Goal: Information Seeking & Learning: Learn about a topic

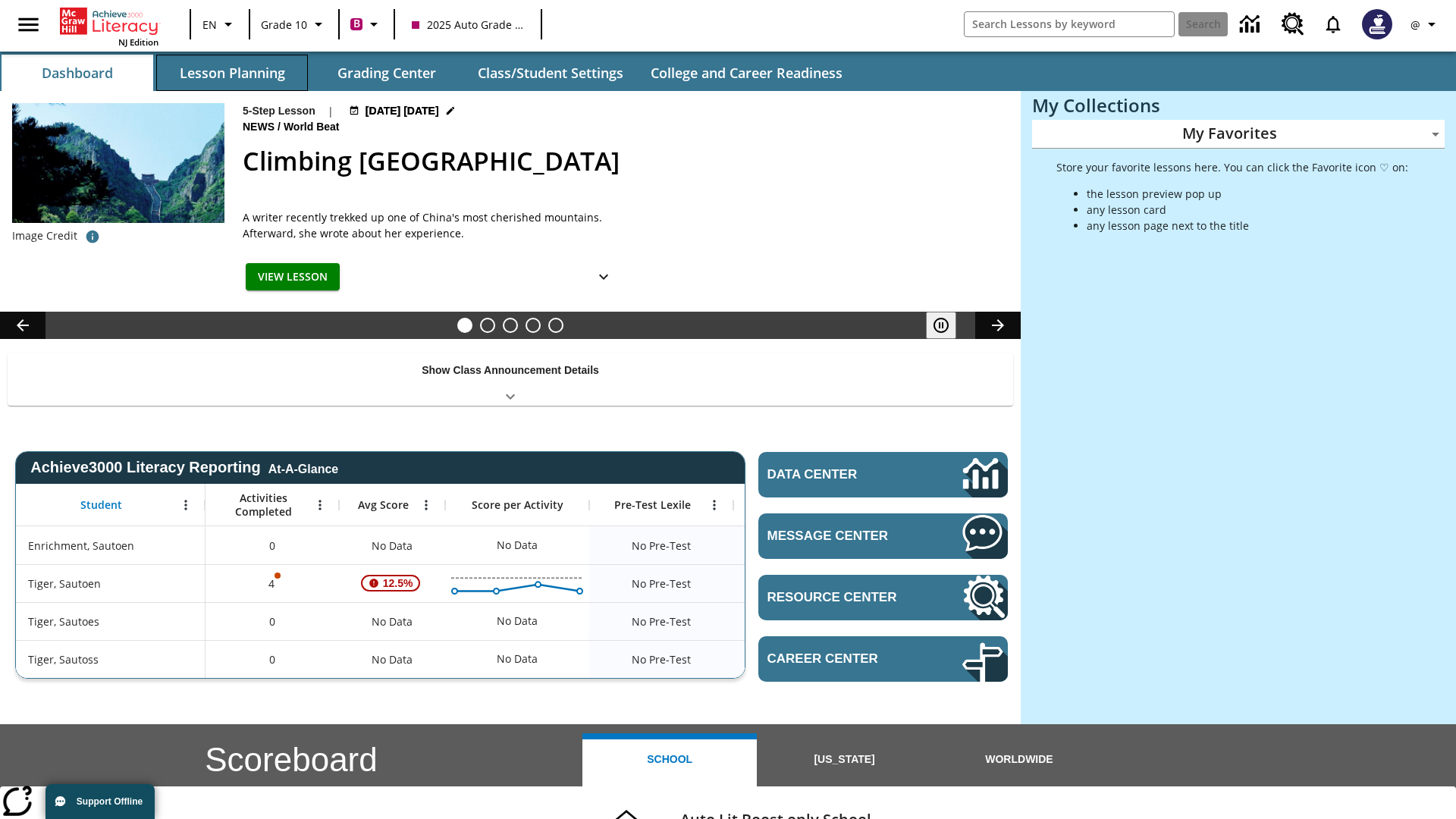
click at [232, 72] on button "Lesson Planning" at bounding box center [231, 72] width 152 height 36
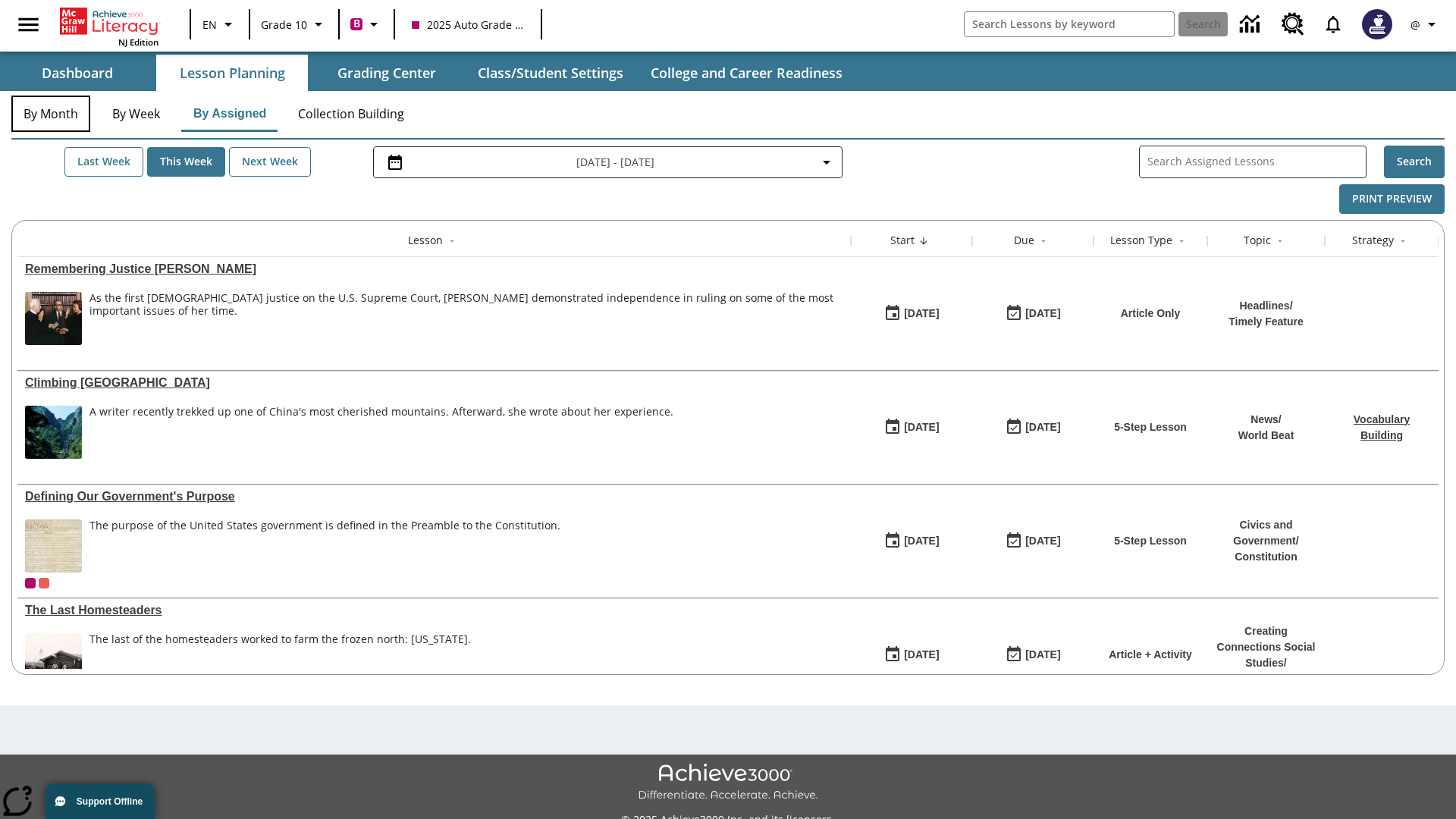
click at [51, 114] on button "By Month" at bounding box center [50, 113] width 79 height 36
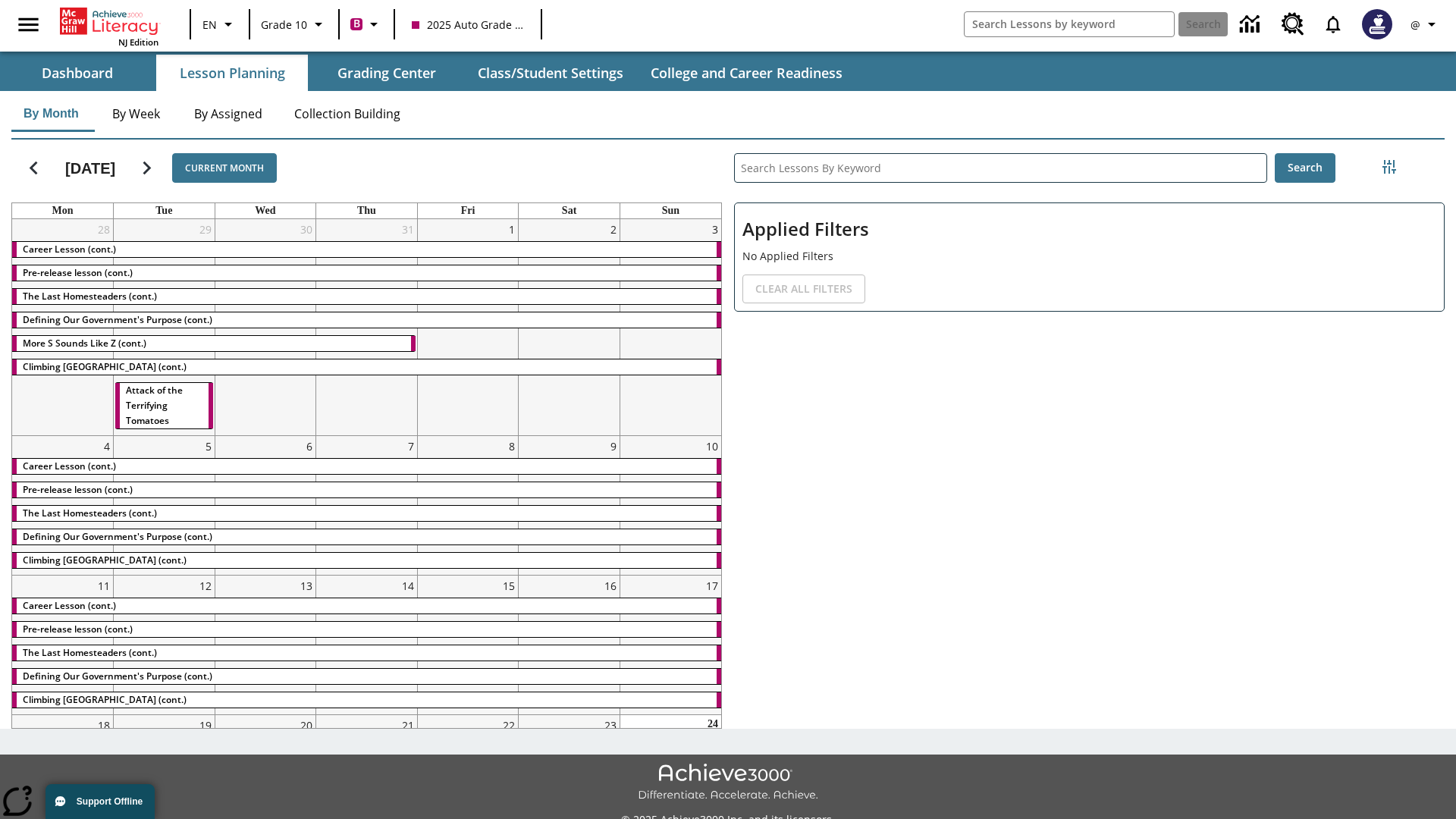
click at [366, 251] on div "Career Lesson (cont.)" at bounding box center [366, 249] width 709 height 15
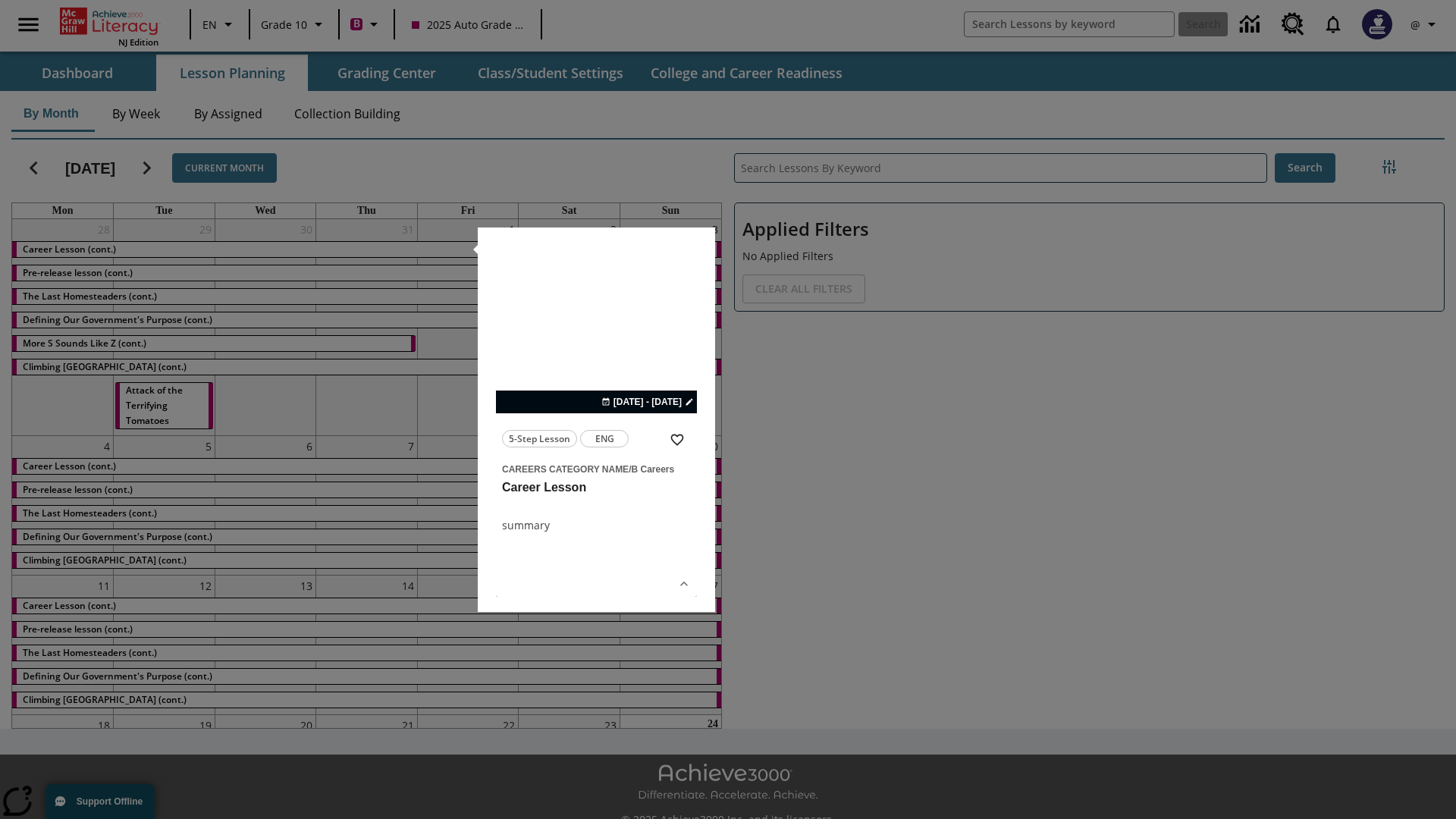
scroll to position [33, 0]
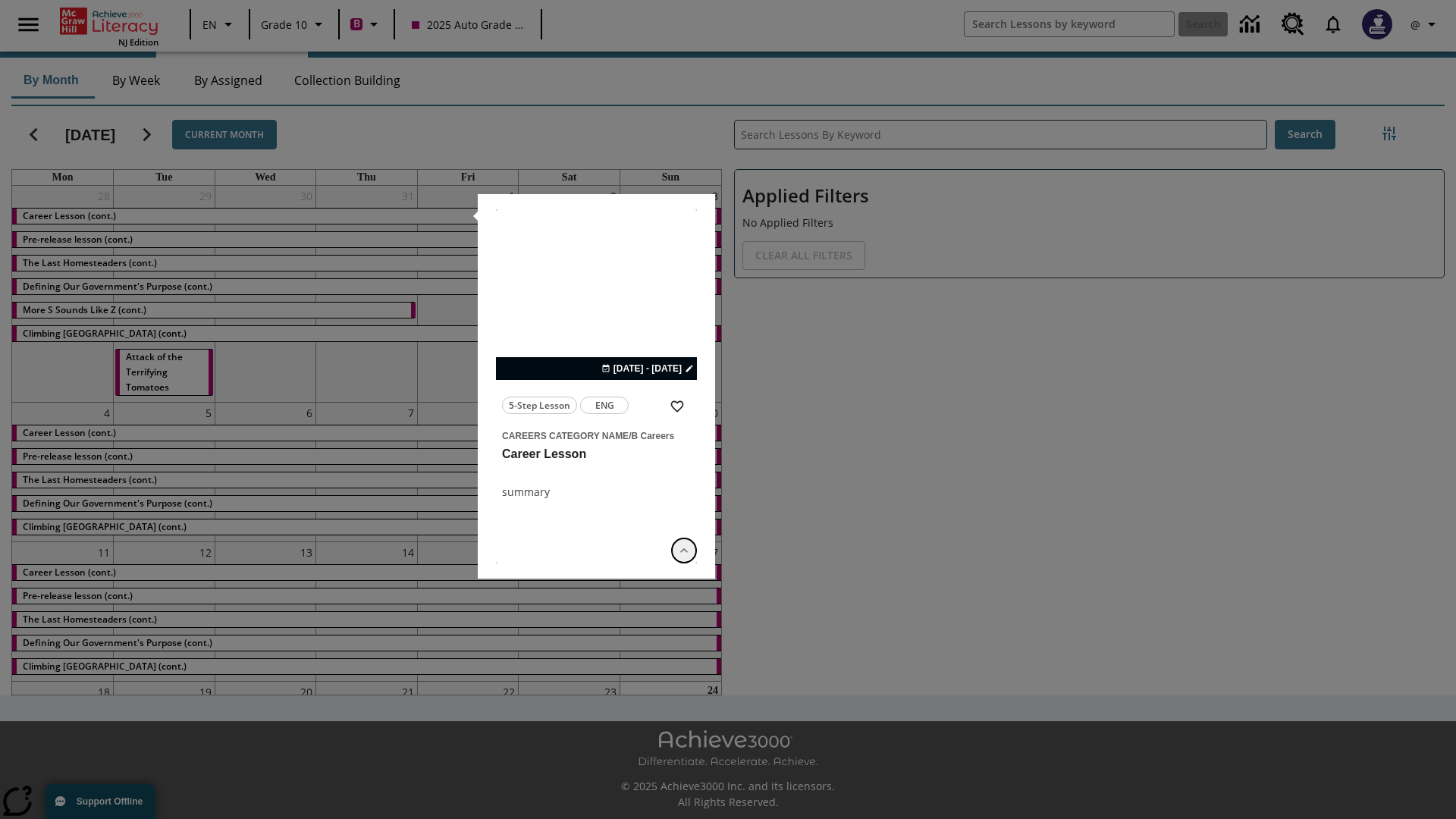
click at [684, 550] on icon "Show Details" at bounding box center [683, 550] width 15 height 15
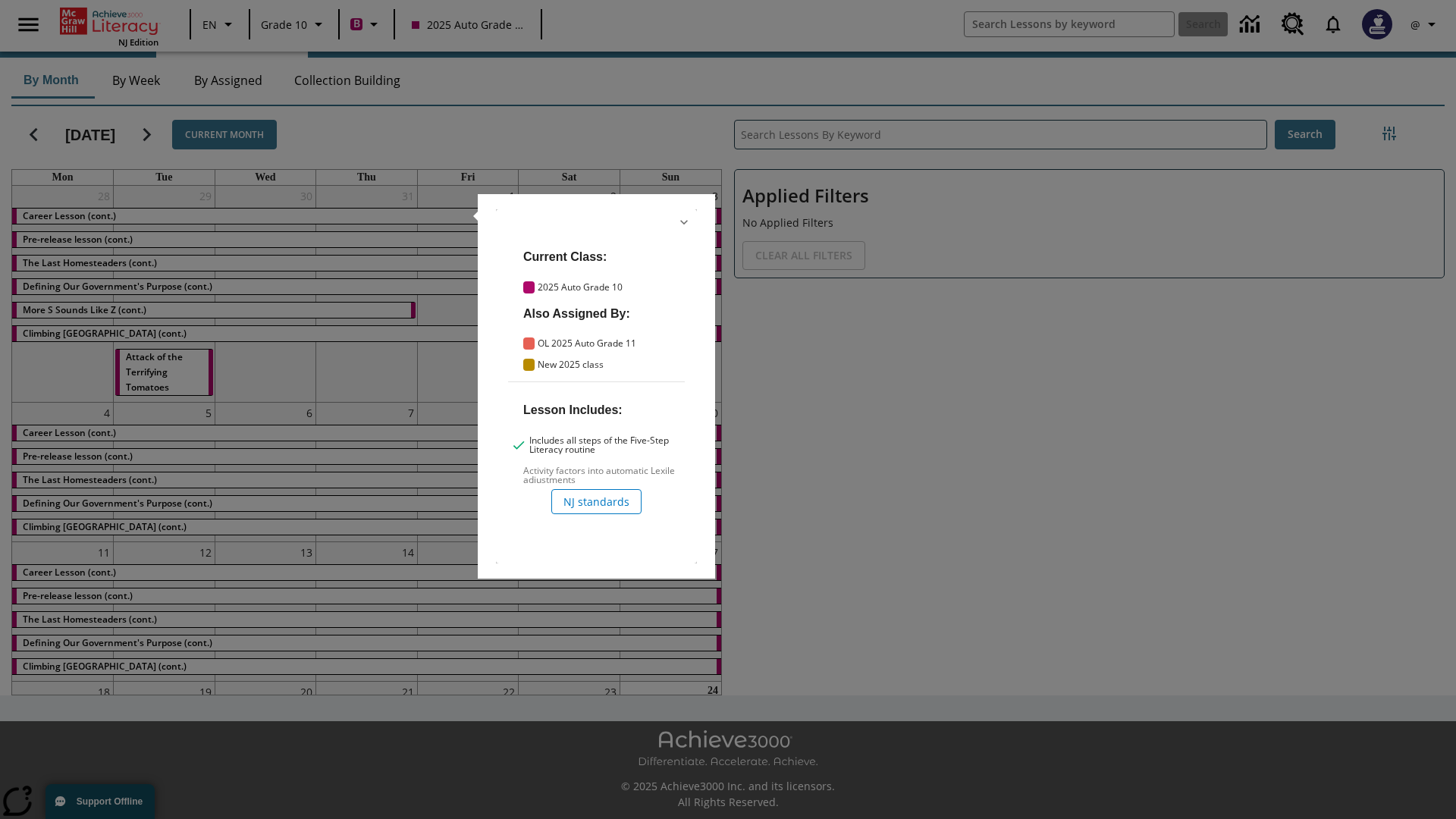
click at [684, 222] on icon "Hide Details" at bounding box center [683, 222] width 15 height 15
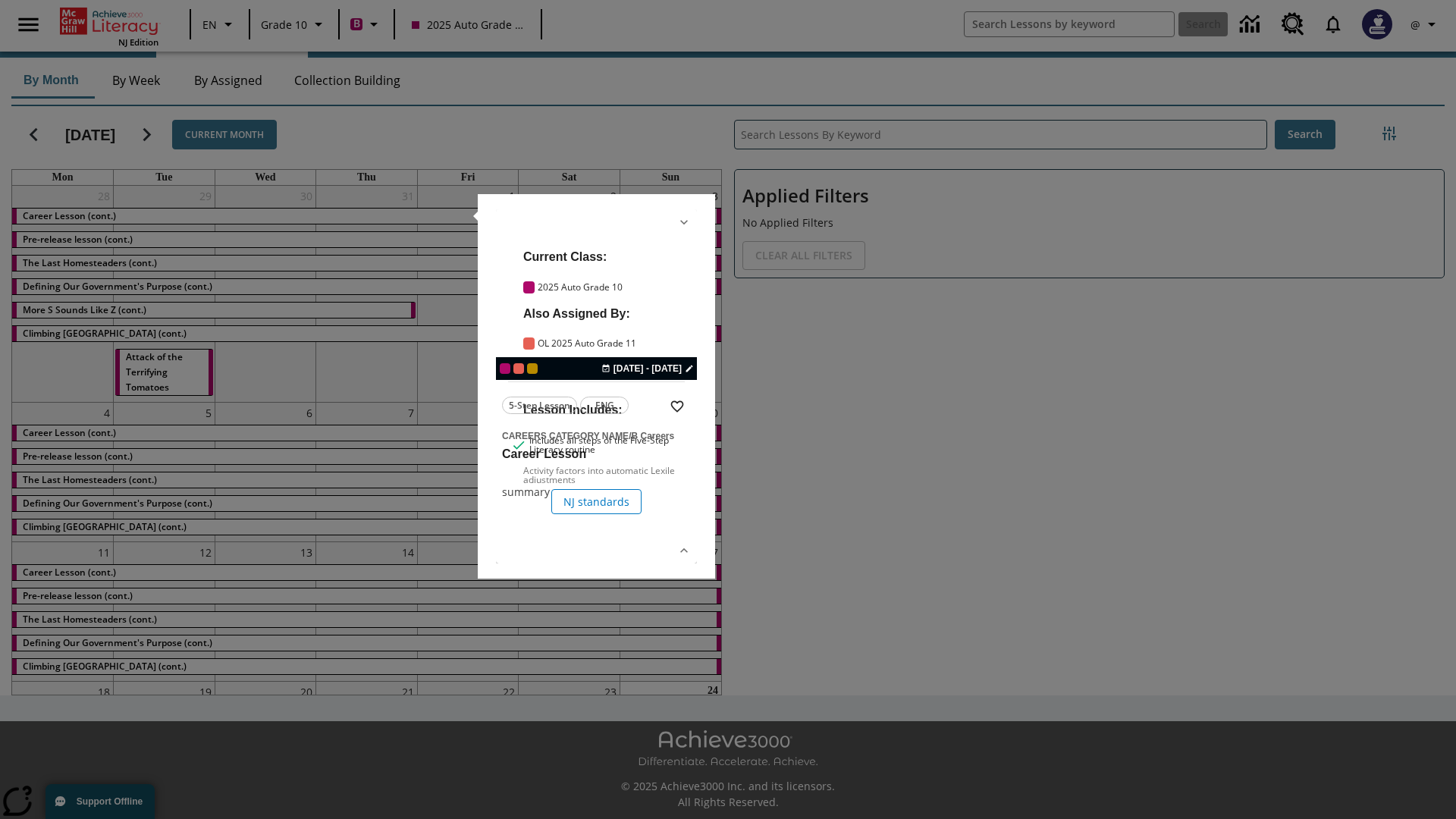
click at [596, 386] on link "lesson details" at bounding box center [596, 386] width 201 height 354
